Goal: Information Seeking & Learning: Learn about a topic

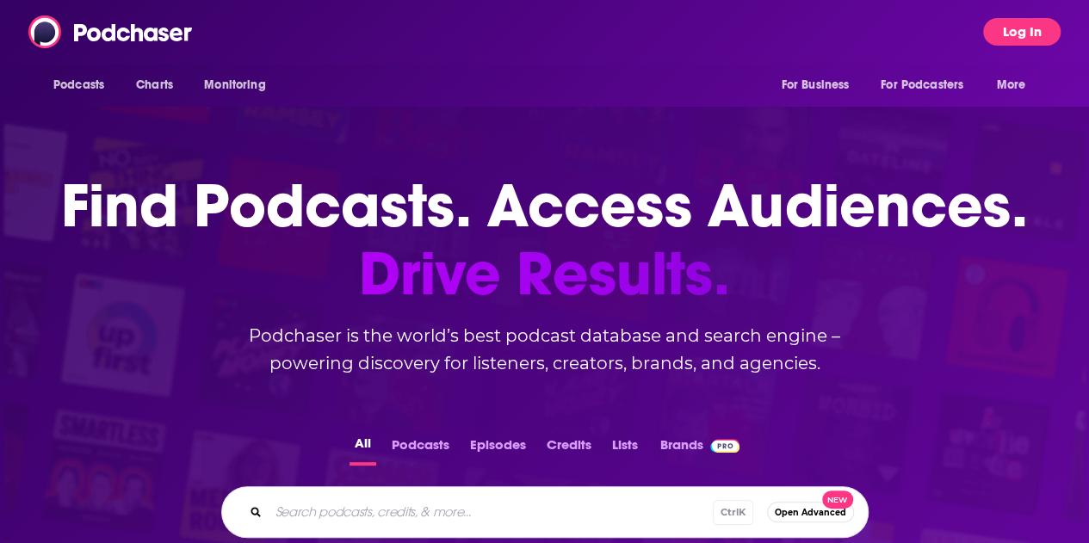
click at [1028, 25] on button "Log In" at bounding box center [1021, 32] width 77 height 28
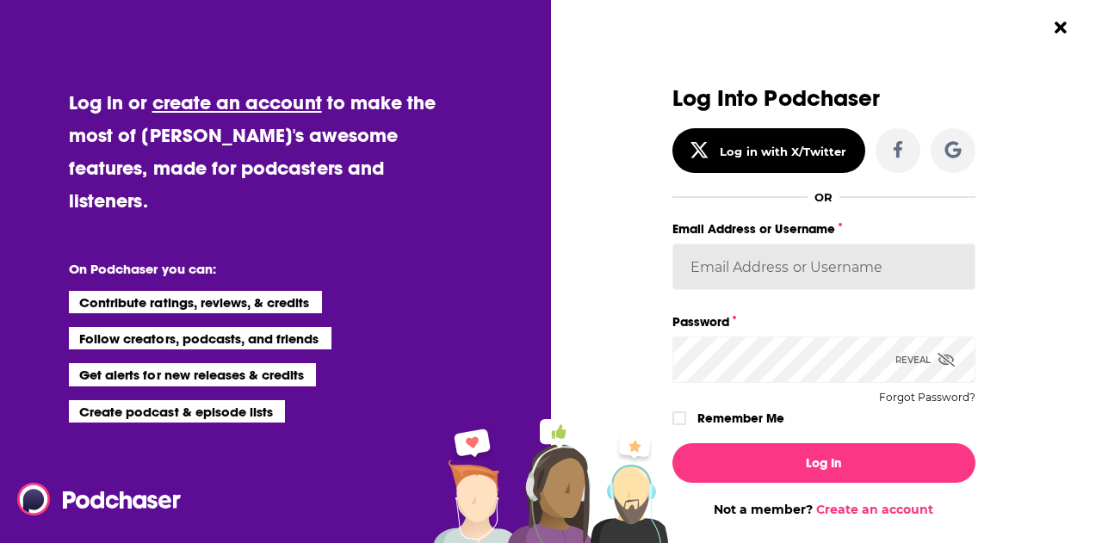
click at [746, 276] on input "Email Address or Username" at bounding box center [823, 267] width 303 height 46
type input "[EMAIL_ADDRESS][PERSON_NAME][DOMAIN_NAME]"
click at [747, 383] on div "Log Into Podchaser Log in with X/Twitter OR Email Address or Username [EMAIL_AD…" at bounding box center [823, 258] width 303 height 344
click at [942, 354] on icon "Dialog" at bounding box center [946, 360] width 17 height 14
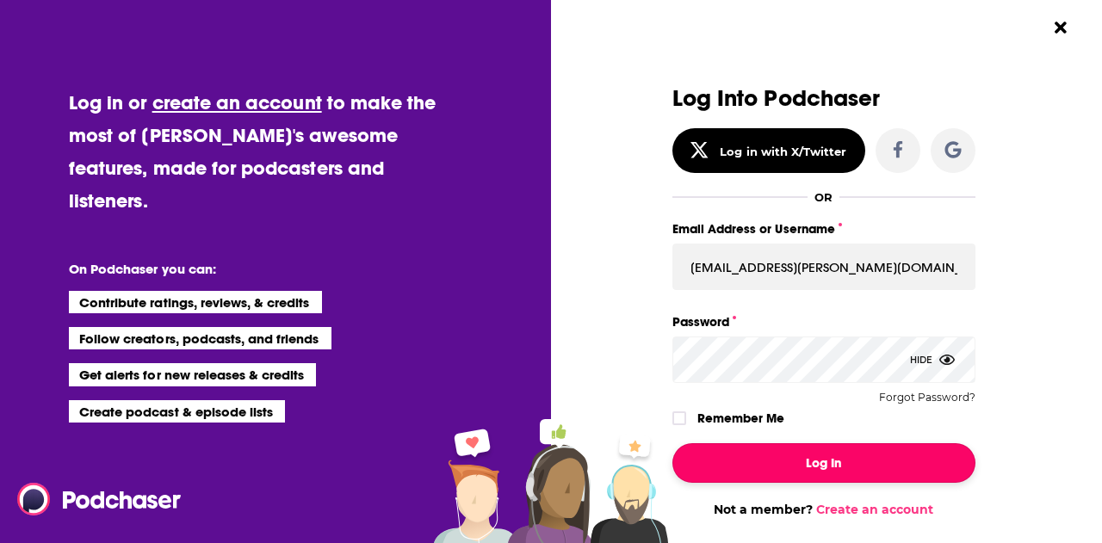
click at [808, 457] on button "Log In" at bounding box center [823, 463] width 303 height 40
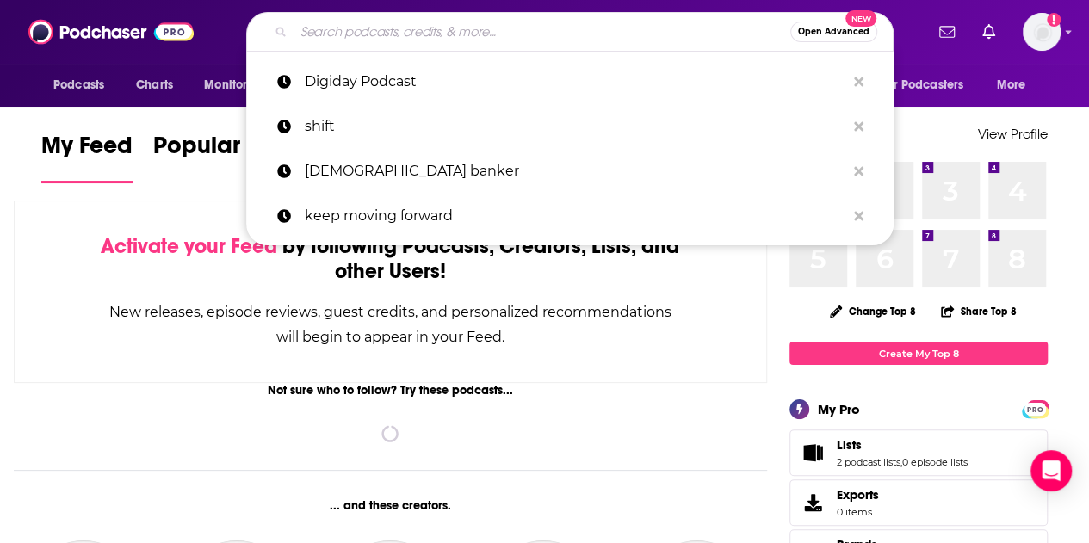
click at [448, 38] on input "Search podcasts, credits, & more..." at bounding box center [542, 32] width 497 height 28
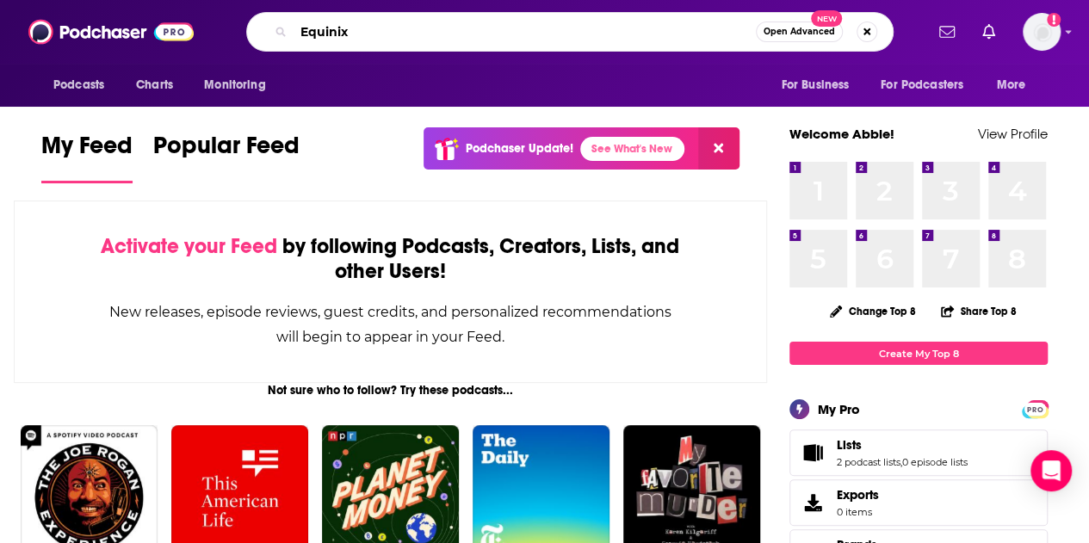
type input "Equinix"
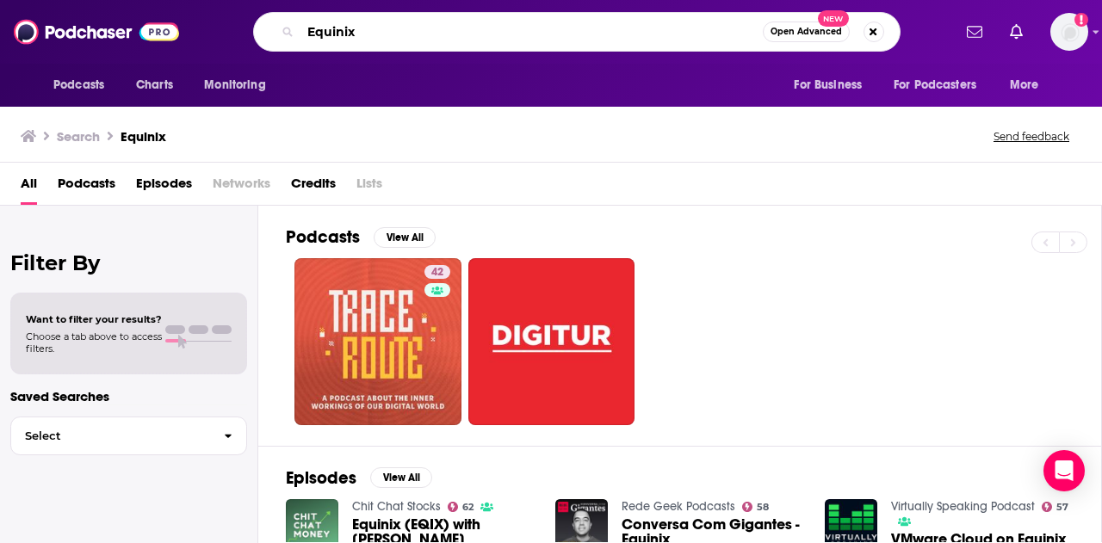
drag, startPoint x: 372, startPoint y: 33, endPoint x: 233, endPoint y: 28, distance: 138.7
click at [233, 28] on div "Equinix Open Advanced New" at bounding box center [576, 32] width 750 height 40
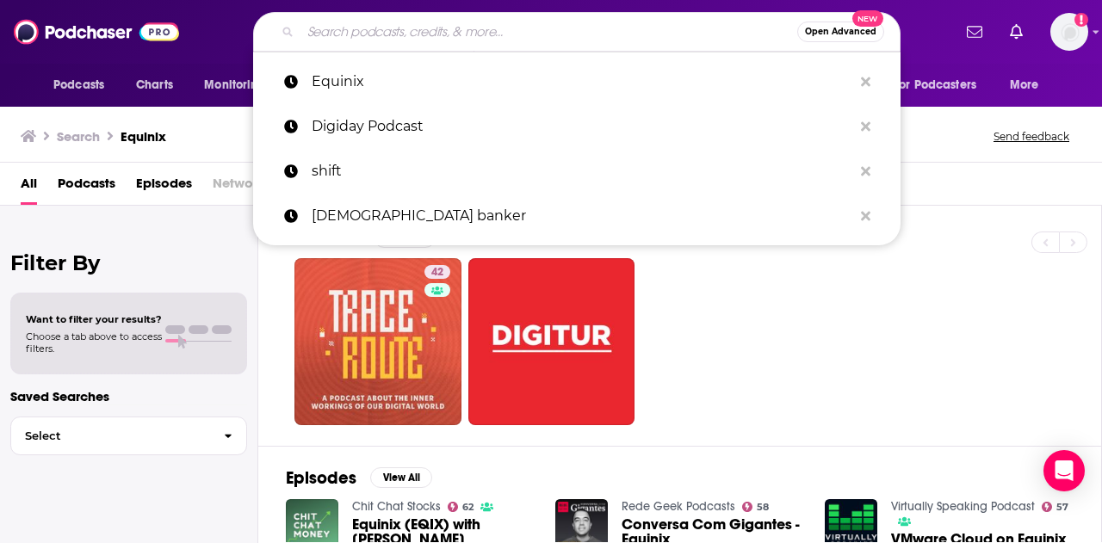
click at [484, 40] on input "Search podcasts, credits, & more..." at bounding box center [548, 32] width 497 height 28
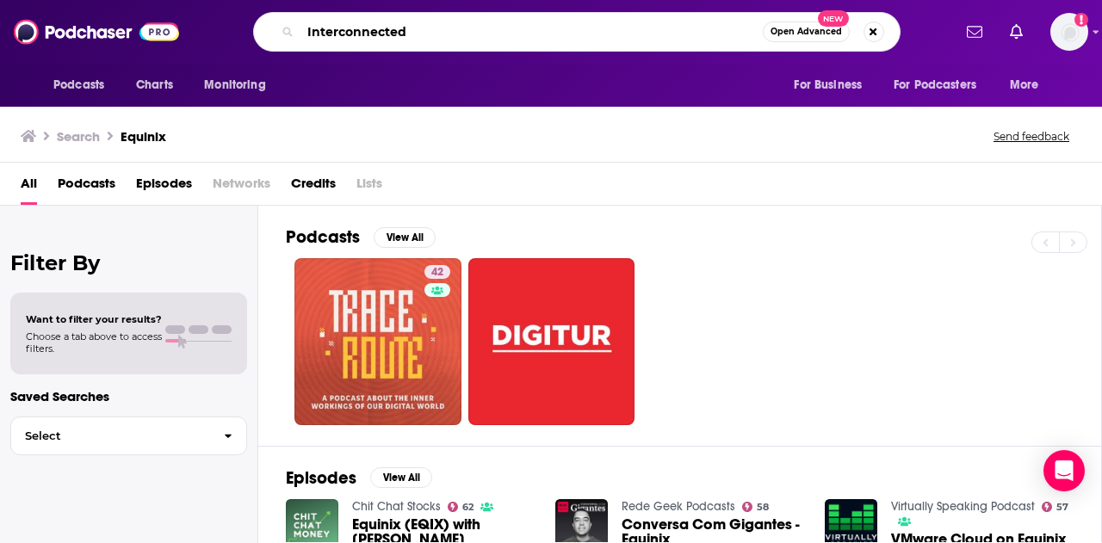
type input "Interconnected"
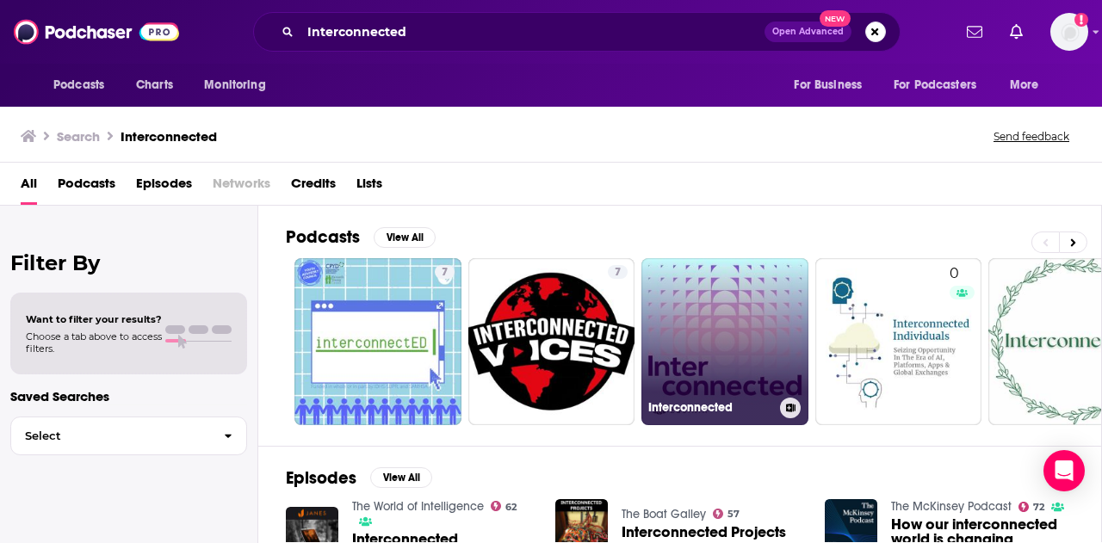
click at [687, 315] on link "Interconnected" at bounding box center [724, 341] width 167 height 167
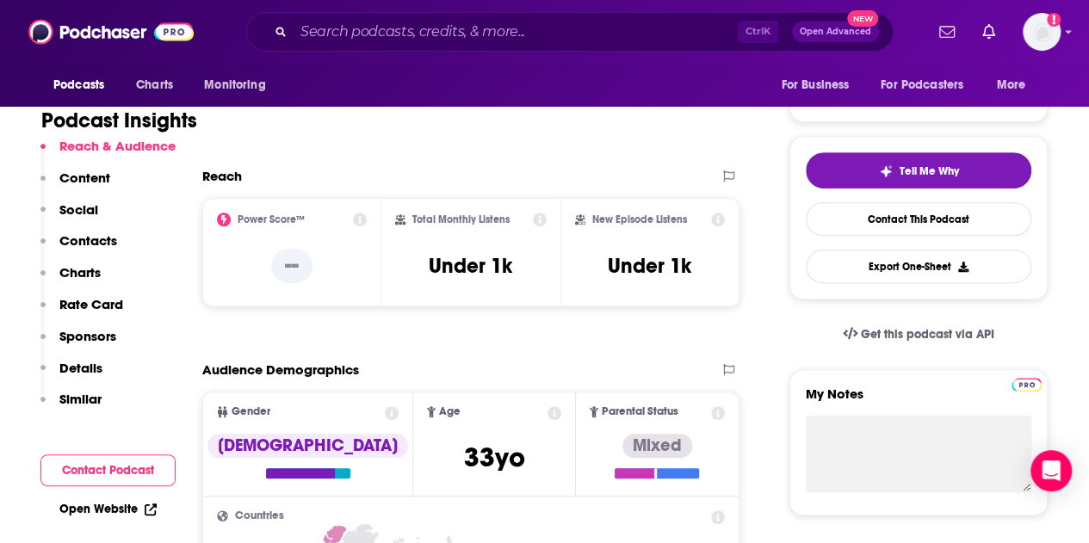
scroll to position [330, 0]
